Goal: Find specific page/section: Find specific page/section

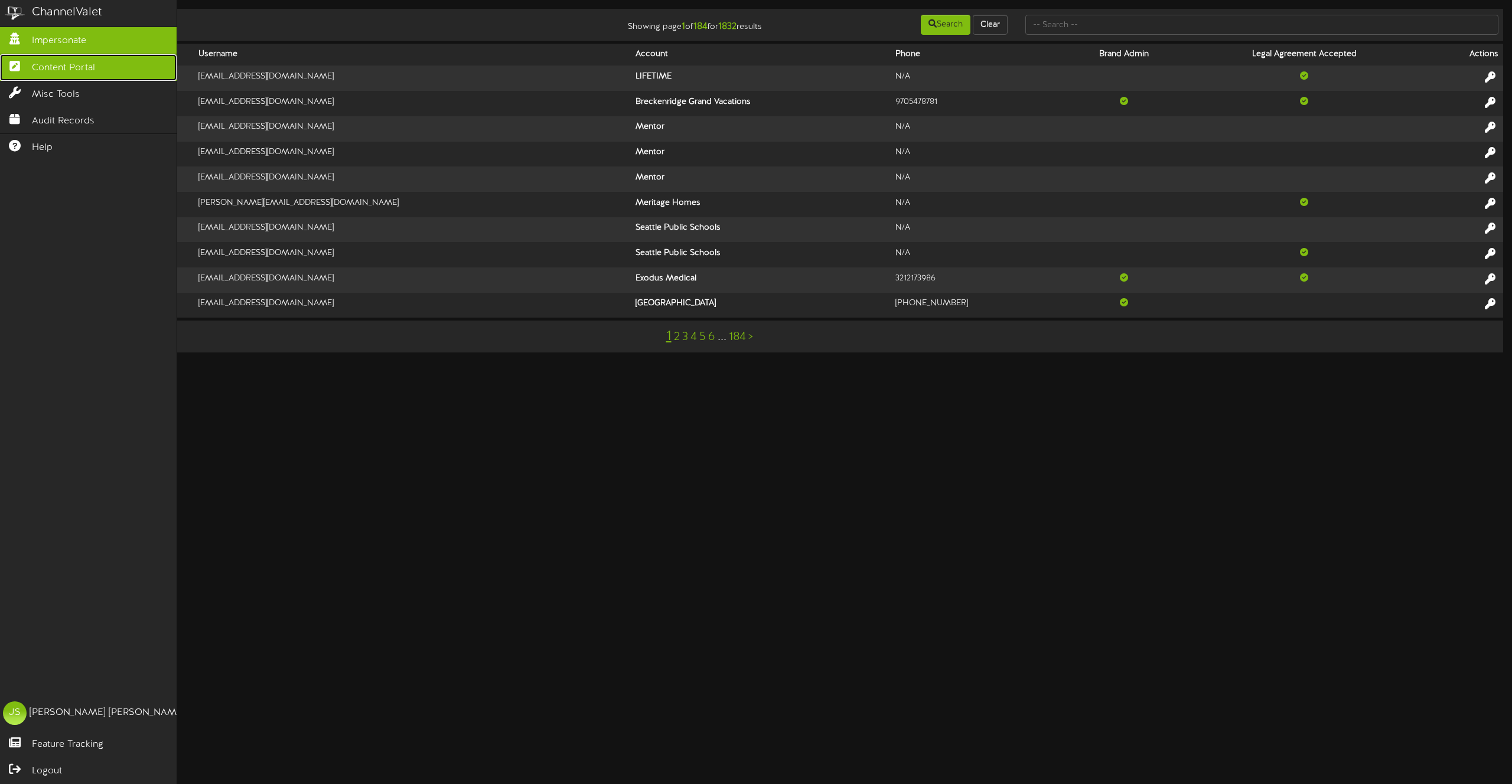
click at [26, 67] on icon at bounding box center [14, 64] width 29 height 9
